Goal: Task Accomplishment & Management: Complete application form

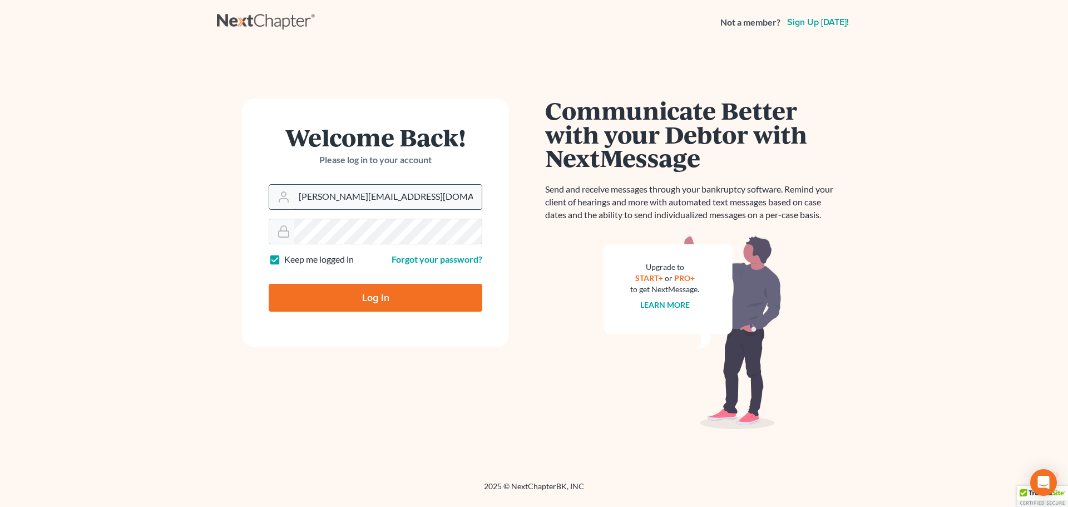
click at [326, 199] on input "ashlie@newtomorrowlaw.com" at bounding box center [388, 197] width 188 height 24
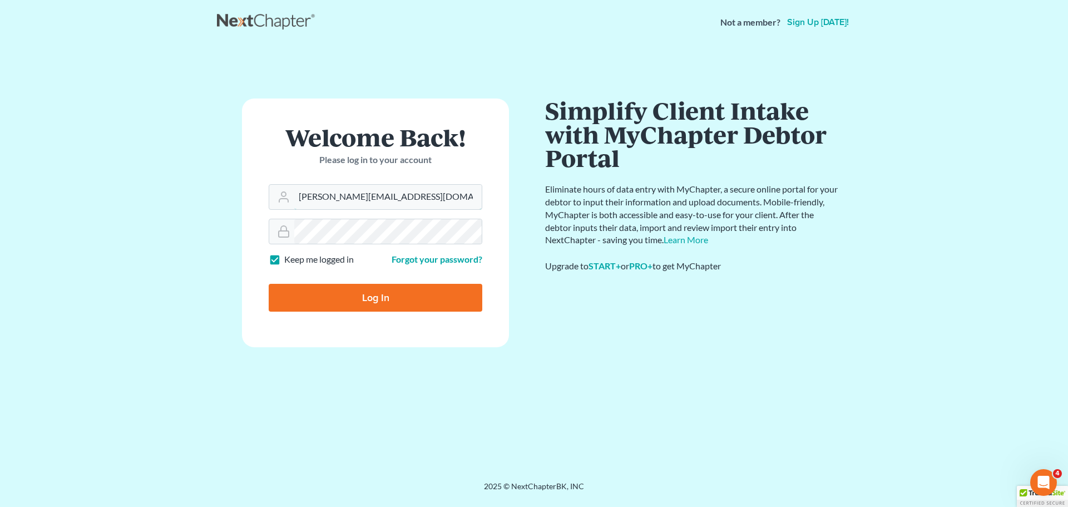
type input "[EMAIL_ADDRESS][DOMAIN_NAME]"
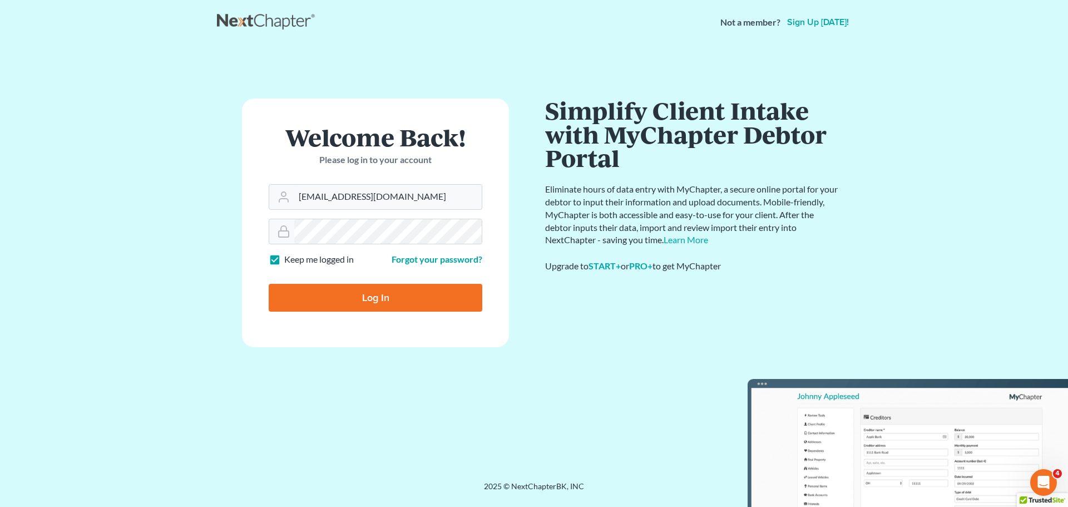
click at [348, 300] on input "Log In" at bounding box center [376, 298] width 214 height 28
type input "Thinking..."
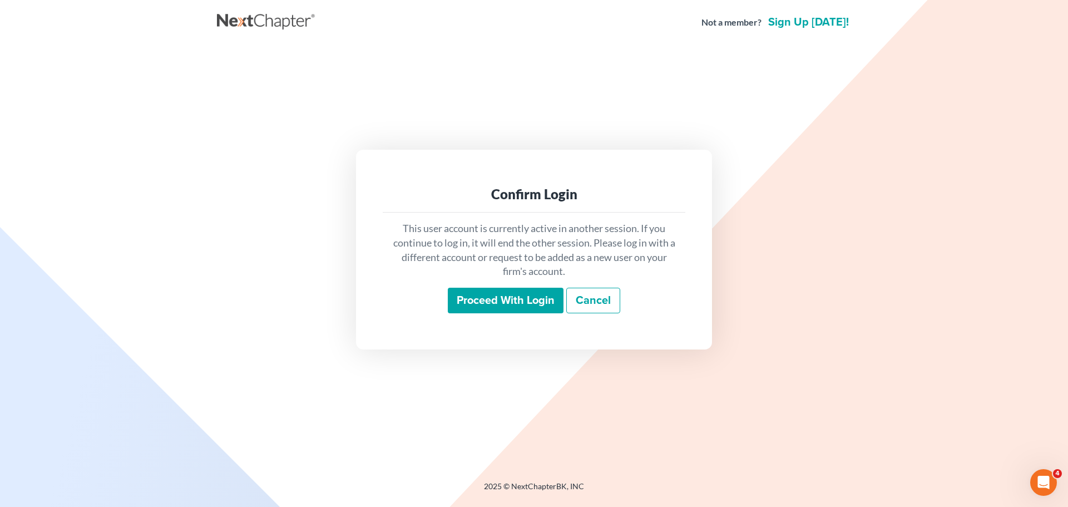
click at [505, 300] on input "Proceed with login" at bounding box center [506, 301] width 116 height 26
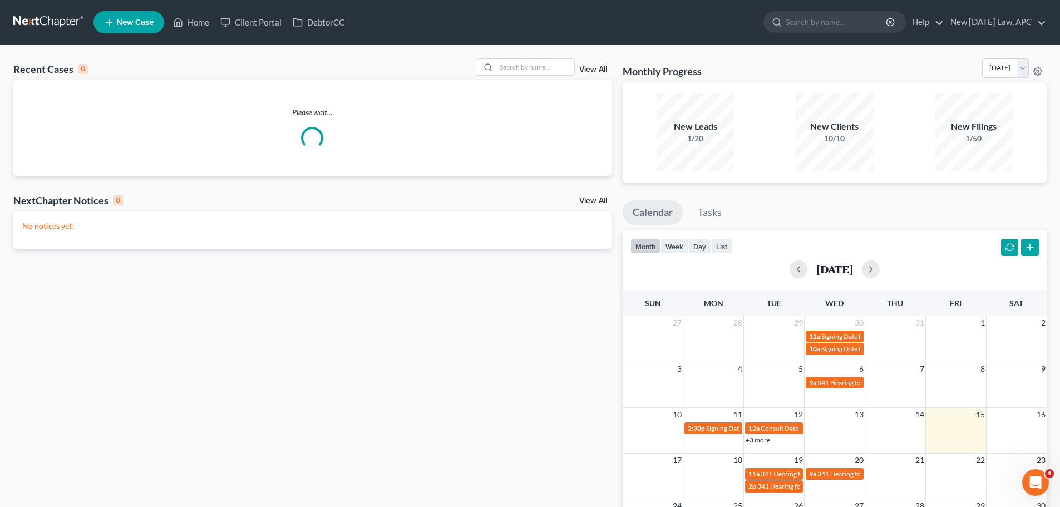
click at [1043, 482] on icon "Open Intercom Messenger" at bounding box center [1036, 483] width 18 height 18
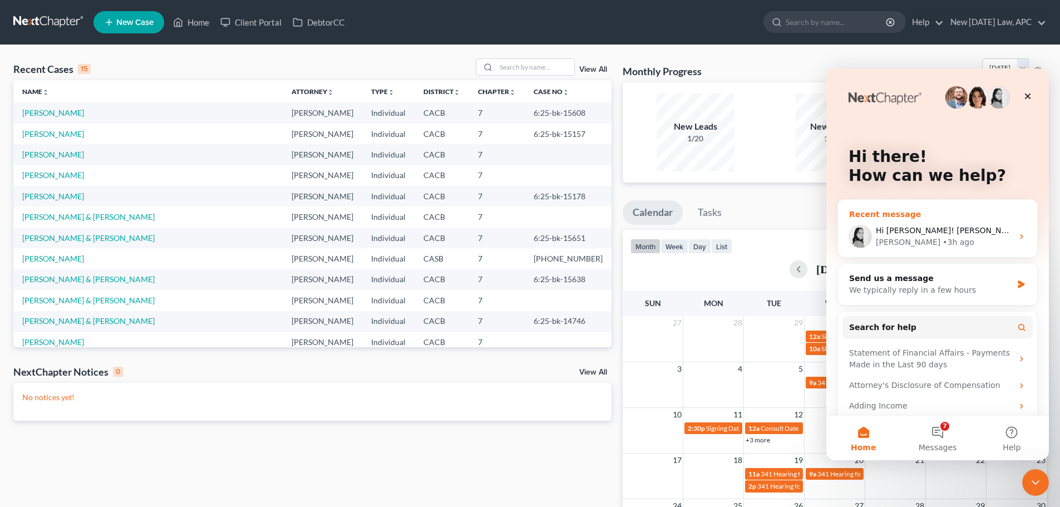
click at [943, 239] on div "• 3h ago" at bounding box center [959, 242] width 32 height 12
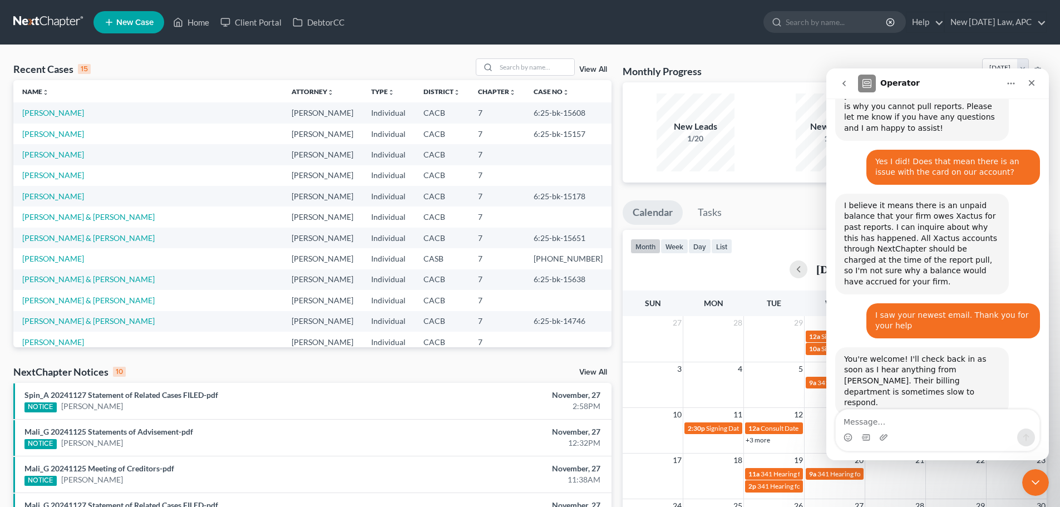
scroll to position [593, 0]
click at [889, 419] on textarea "Message…" at bounding box center [938, 419] width 204 height 19
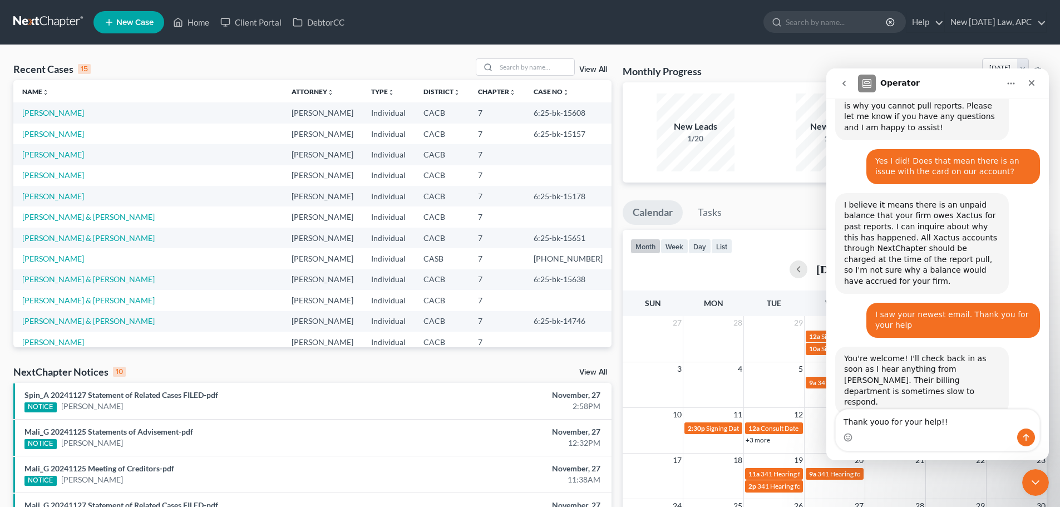
type textarea "Thank youou for your help!!"
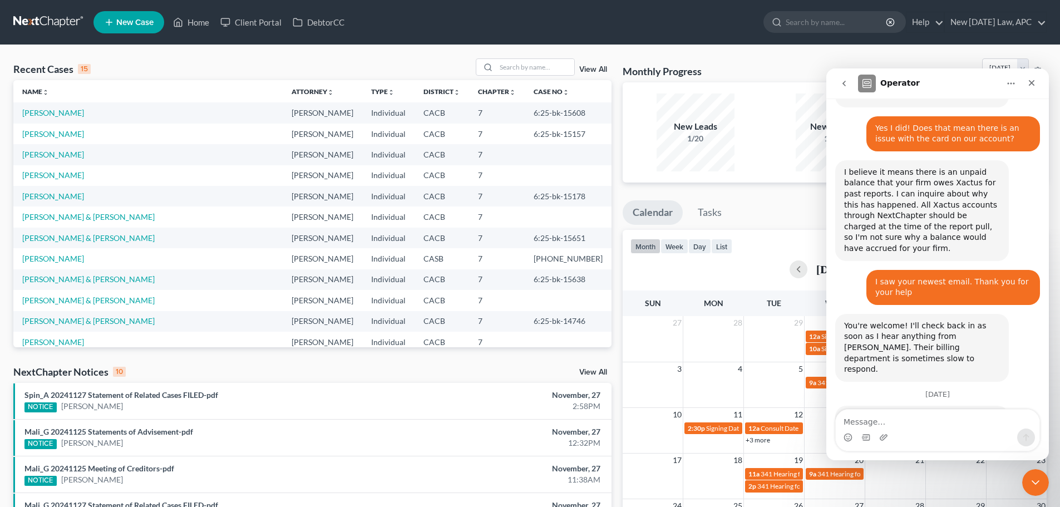
scroll to position [626, 0]
click at [848, 86] on icon "go back" at bounding box center [844, 83] width 9 height 9
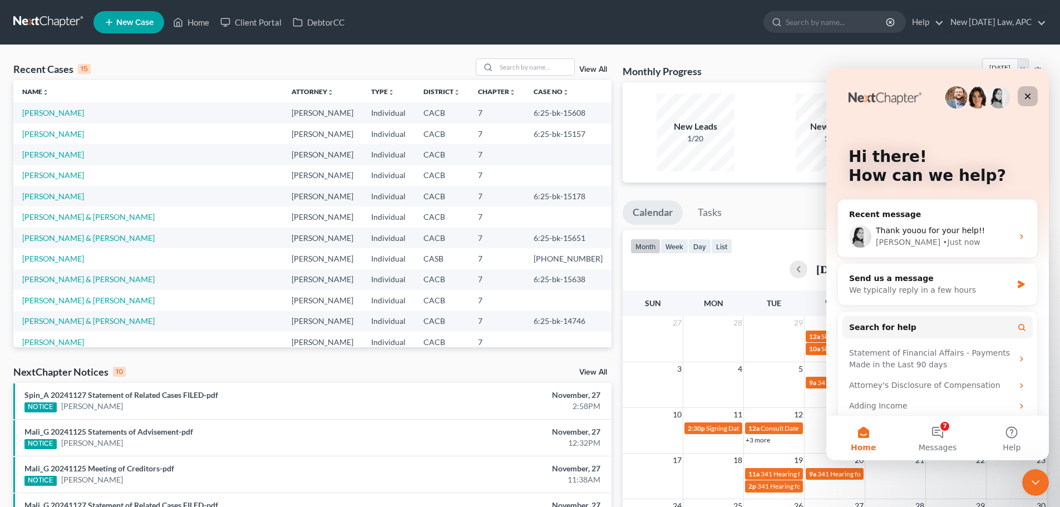
click at [1030, 96] on icon "Close" at bounding box center [1027, 96] width 9 height 9
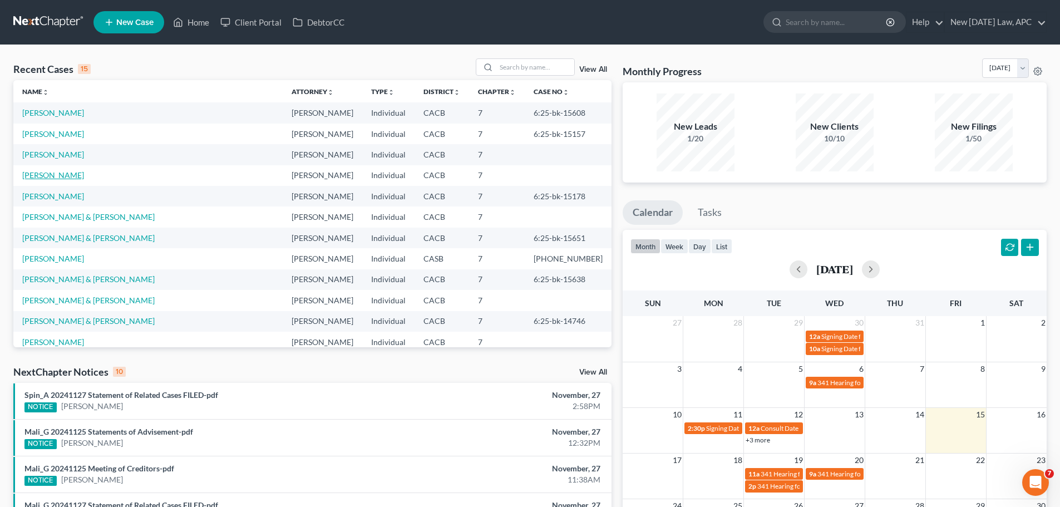
click at [45, 172] on link "[PERSON_NAME]" at bounding box center [53, 174] width 62 height 9
select select "4"
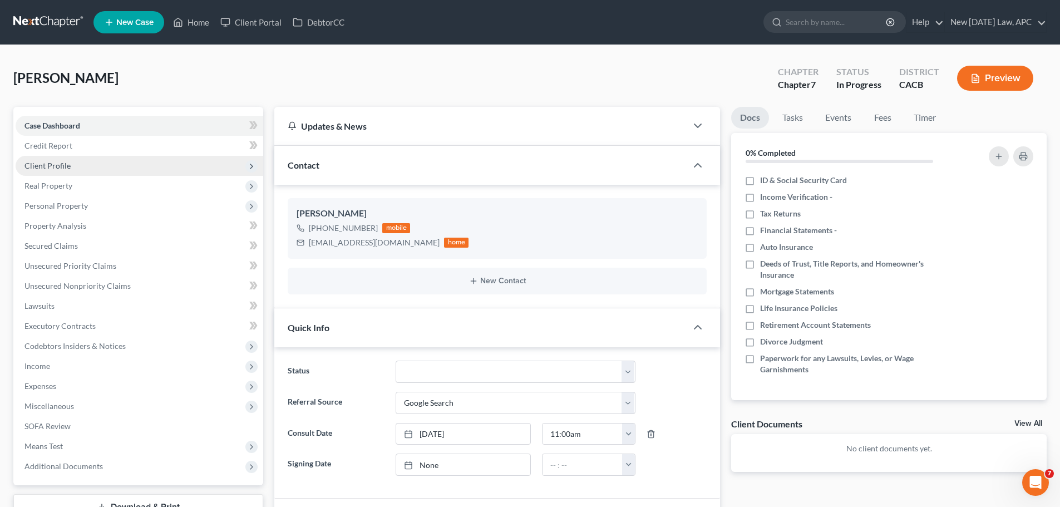
click at [37, 164] on span "Client Profile" at bounding box center [47, 165] width 46 height 9
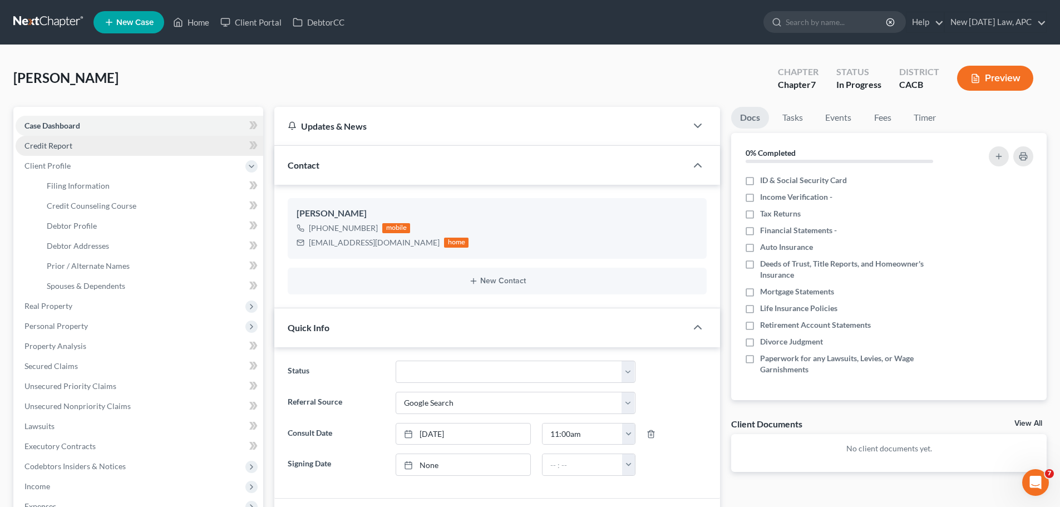
click at [72, 148] on link "Credit Report" at bounding box center [140, 146] width 248 height 20
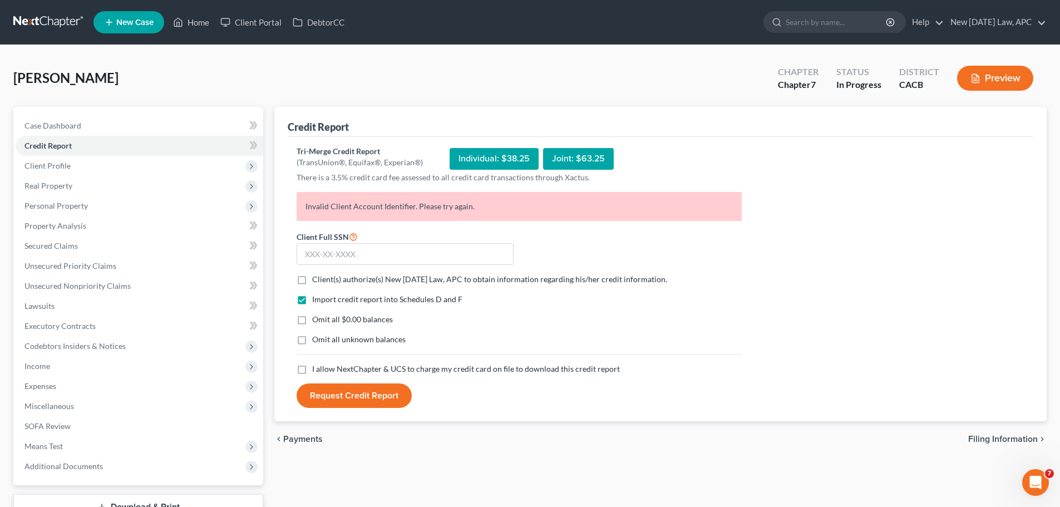
click at [312, 280] on label "Client(s) authorize(s) New [DATE] Law, APC to obtain information regarding his/…" at bounding box center [489, 279] width 355 height 11
click at [317, 280] on input "Client(s) authorize(s) New [DATE] Law, APC to obtain information regarding his/…" at bounding box center [320, 277] width 7 height 7
checkbox input "true"
click at [312, 323] on label "Omit all $0.00 balances" at bounding box center [352, 319] width 81 height 11
click at [317, 321] on input "Omit all $0.00 balances" at bounding box center [320, 317] width 7 height 7
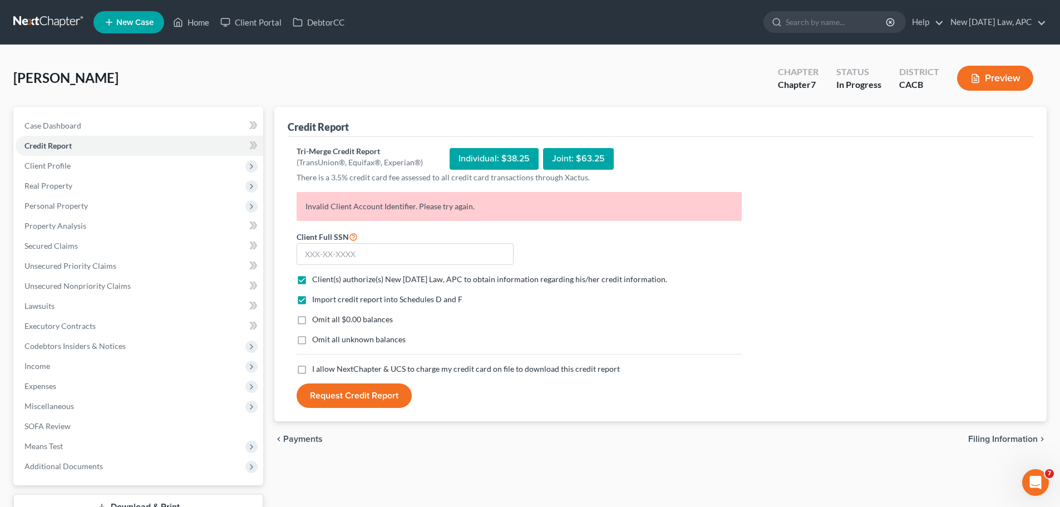
checkbox input "true"
drag, startPoint x: 302, startPoint y: 340, endPoint x: 305, endPoint y: 368, distance: 28.5
click at [312, 341] on label "Omit all unknown balances" at bounding box center [358, 339] width 93 height 11
click at [317, 341] on input "Omit all unknown balances" at bounding box center [320, 337] width 7 height 7
checkbox input "true"
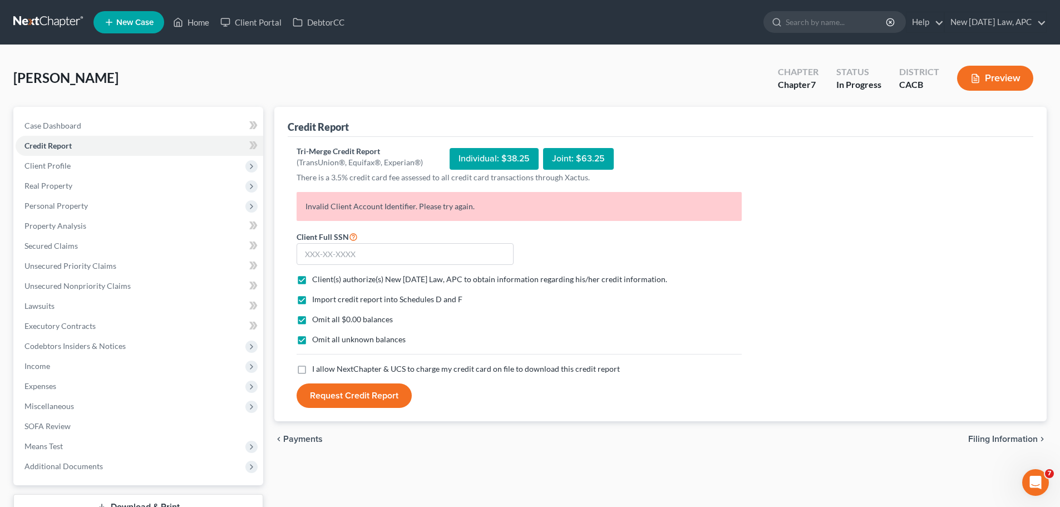
click at [312, 368] on label "I allow NextChapter & UCS to charge my credit card on file to download this cre…" at bounding box center [466, 368] width 308 height 11
click at [317, 368] on input "I allow NextChapter & UCS to charge my credit card on file to download this cre…" at bounding box center [320, 366] width 7 height 7
checkbox input "true"
click at [337, 255] on input "text" at bounding box center [405, 254] width 217 height 22
type input "456-76-6363"
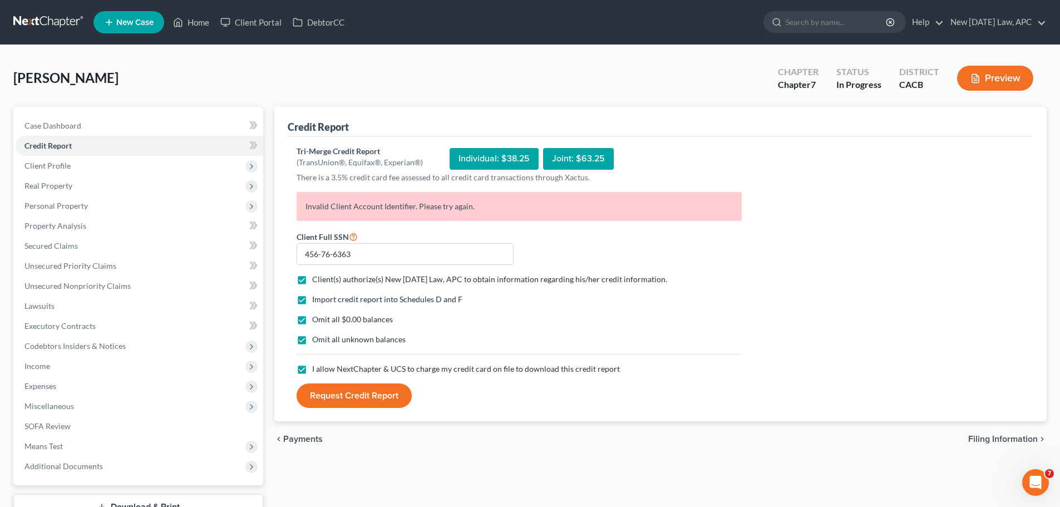
click at [588, 258] on form "Client Full SSN * 456-76-6363 Client(s) authorize(s) New [DATE] Law, APC to obt…" at bounding box center [519, 319] width 456 height 179
click at [369, 398] on button "Request Credit Report" at bounding box center [354, 395] width 115 height 24
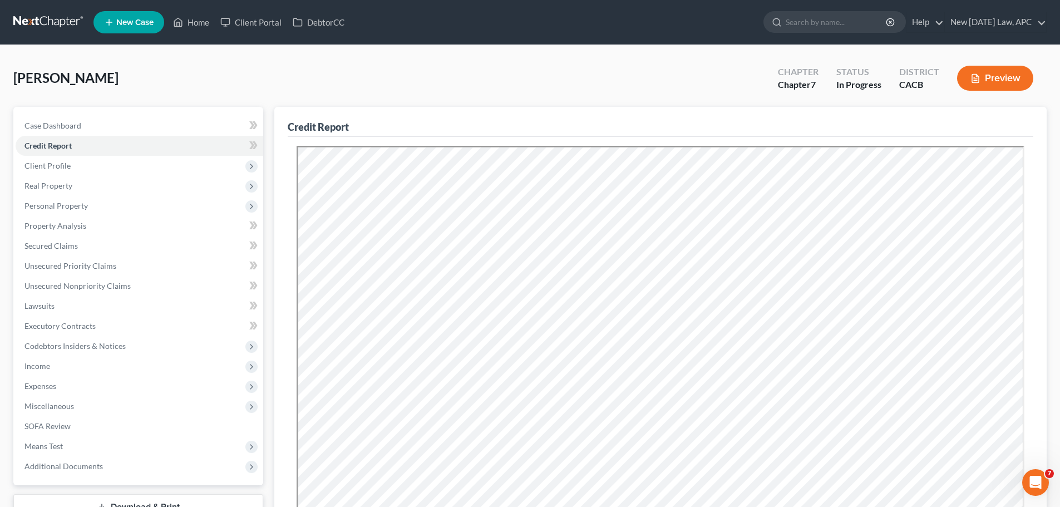
click at [304, 56] on div "[PERSON_NAME] Upgraded Chapter Chapter 7 Status In Progress District CACB Previ…" at bounding box center [530, 377] width 1060 height 665
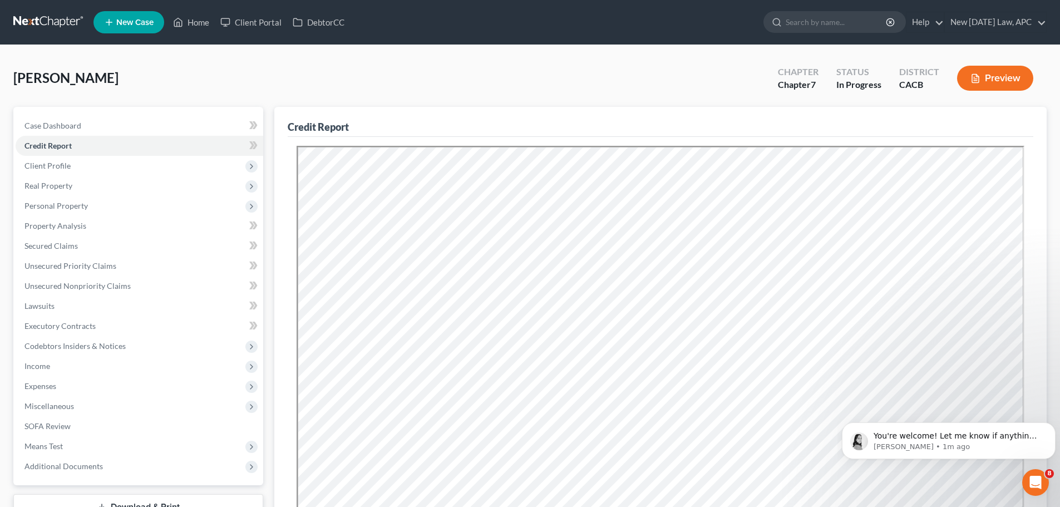
click at [1030, 484] on icon "Open Intercom Messenger" at bounding box center [1036, 483] width 18 height 18
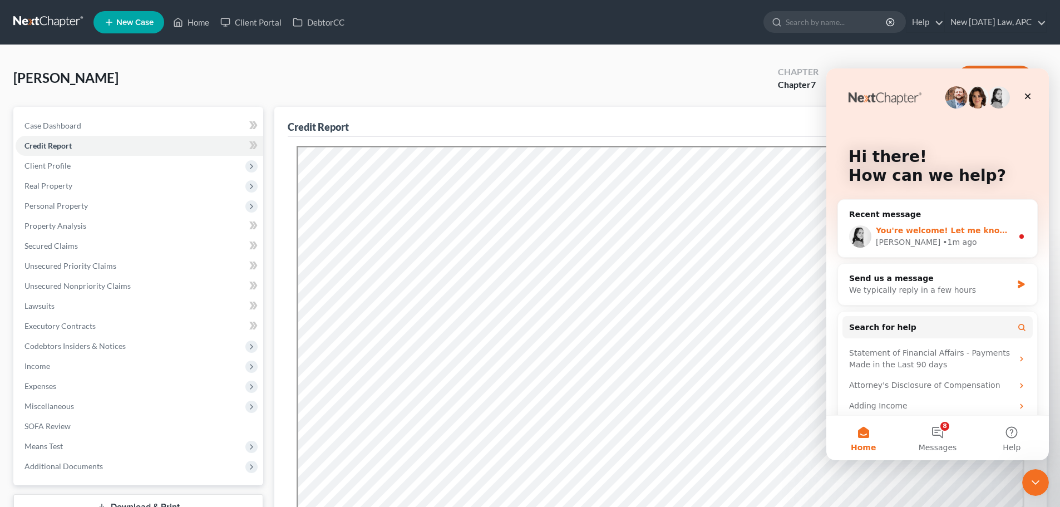
click at [940, 245] on div "[PERSON_NAME] • 1m ago" at bounding box center [944, 242] width 137 height 12
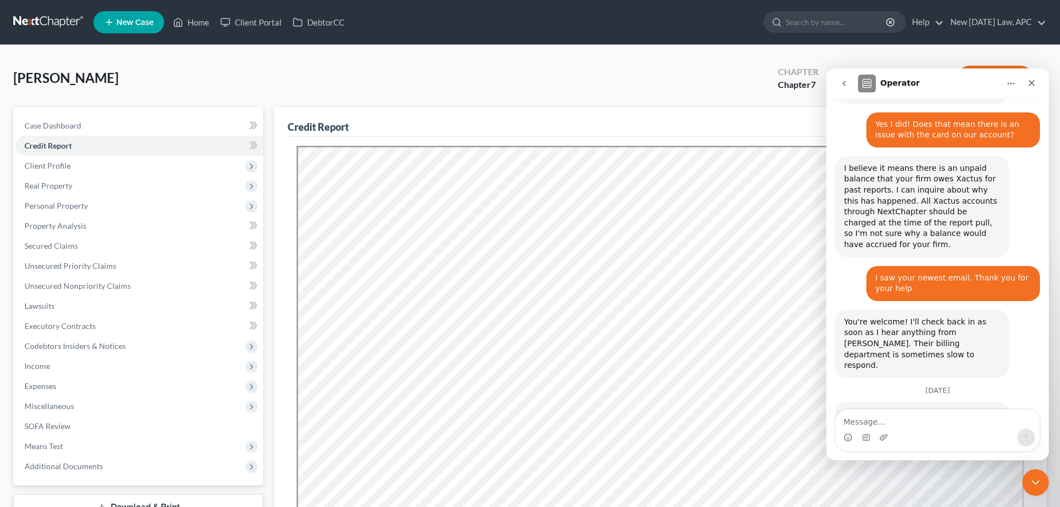
scroll to position [688, 0]
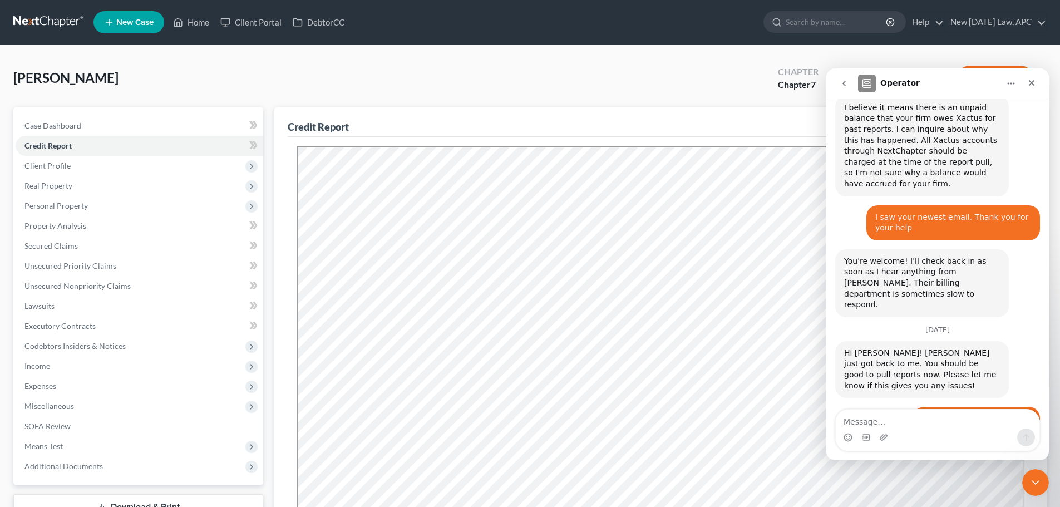
click at [843, 81] on icon "go back" at bounding box center [844, 83] width 9 height 9
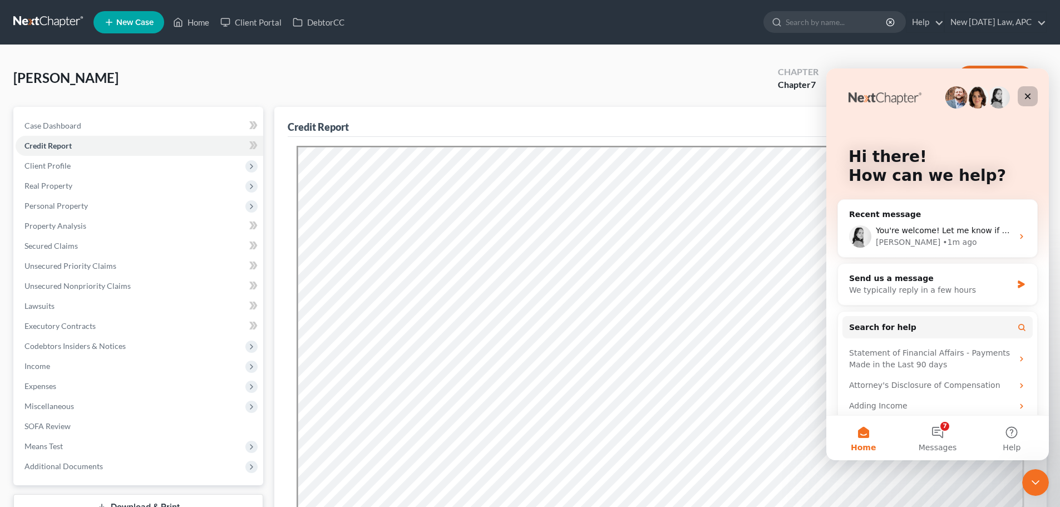
click at [1033, 94] on div "Close" at bounding box center [1028, 96] width 20 height 20
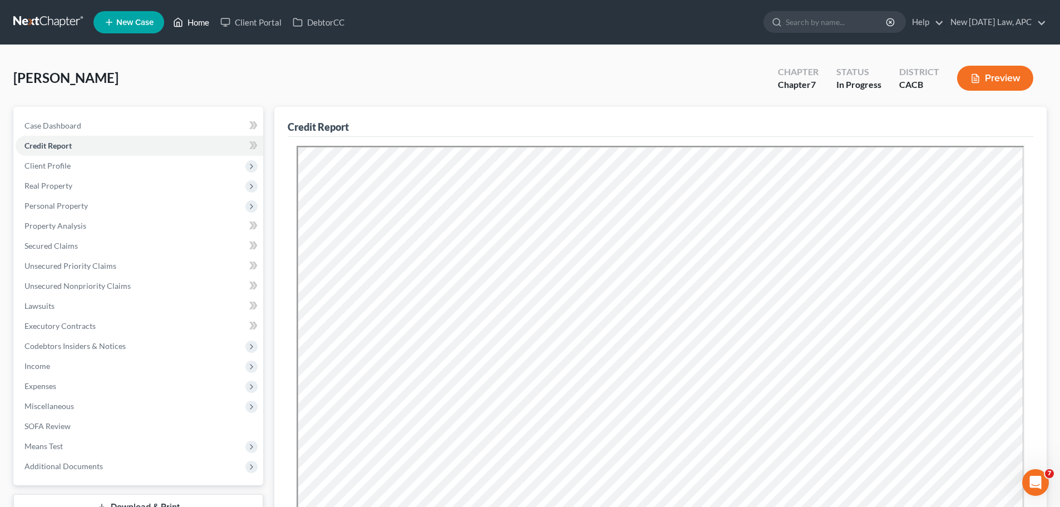
click at [179, 17] on icon at bounding box center [178, 22] width 10 height 13
